Goal: Information Seeking & Learning: Learn about a topic

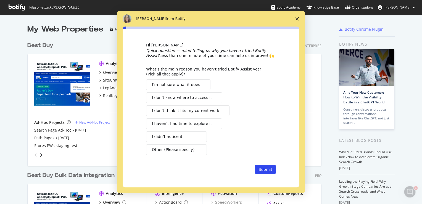
drag, startPoint x: 115, startPoint y: 79, endPoint x: 132, endPoint y: 84, distance: 17.6
click at [115, 79] on div "Intercom messenger" at bounding box center [211, 102] width 422 height 204
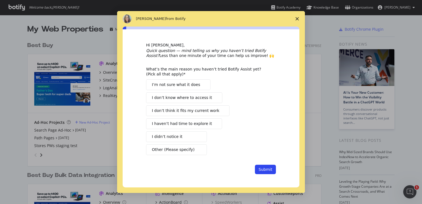
click at [299, 18] on span "Close survey" at bounding box center [296, 18] width 15 height 15
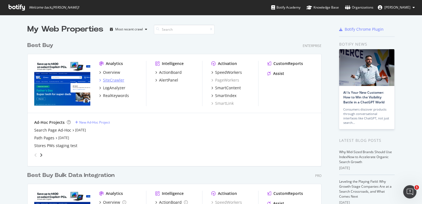
click at [119, 80] on div "SiteCrawler" at bounding box center [113, 80] width 21 height 6
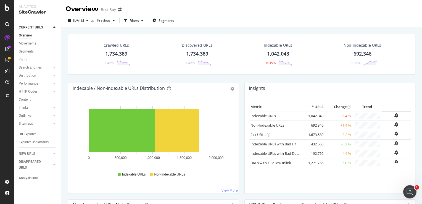
drag, startPoint x: 26, startPoint y: 134, endPoint x: 263, endPoint y: 128, distance: 237.0
click at [26, 134] on div "Url Explorer" at bounding box center [27, 134] width 17 height 6
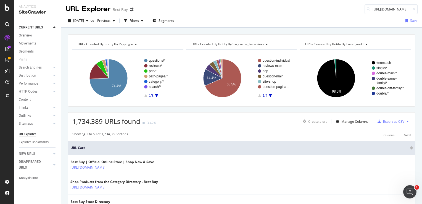
scroll to position [0, 146]
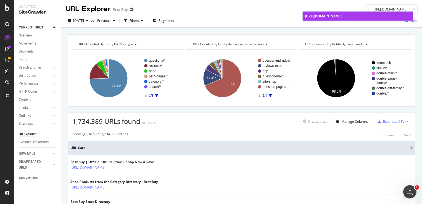
type input "[URL][DOMAIN_NAME]"
click at [342, 14] on span "[URL][DOMAIN_NAME]" at bounding box center [323, 16] width 37 height 5
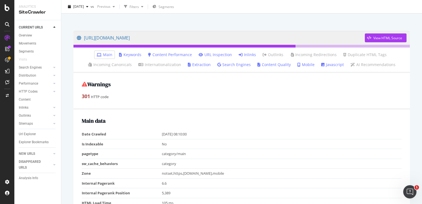
scroll to position [28, 0]
click at [236, 54] on li "Inlinks" at bounding box center [247, 55] width 22 height 8
click at [239, 54] on icon at bounding box center [241, 55] width 4 height 4
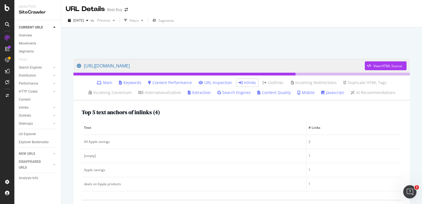
scroll to position [89, 0]
